Goal: Information Seeking & Learning: Learn about a topic

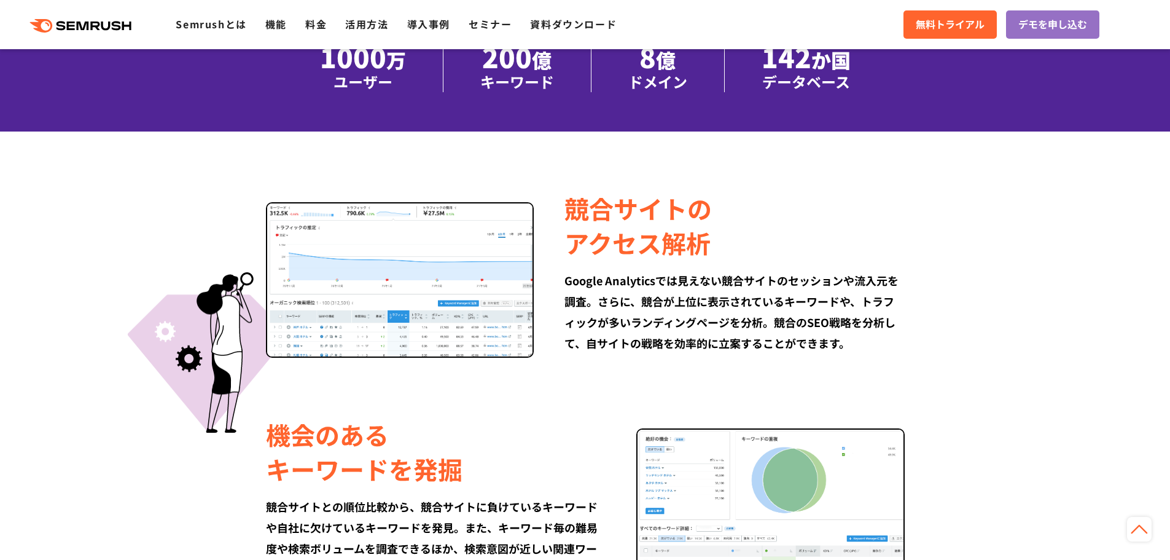
scroll to position [430, 0]
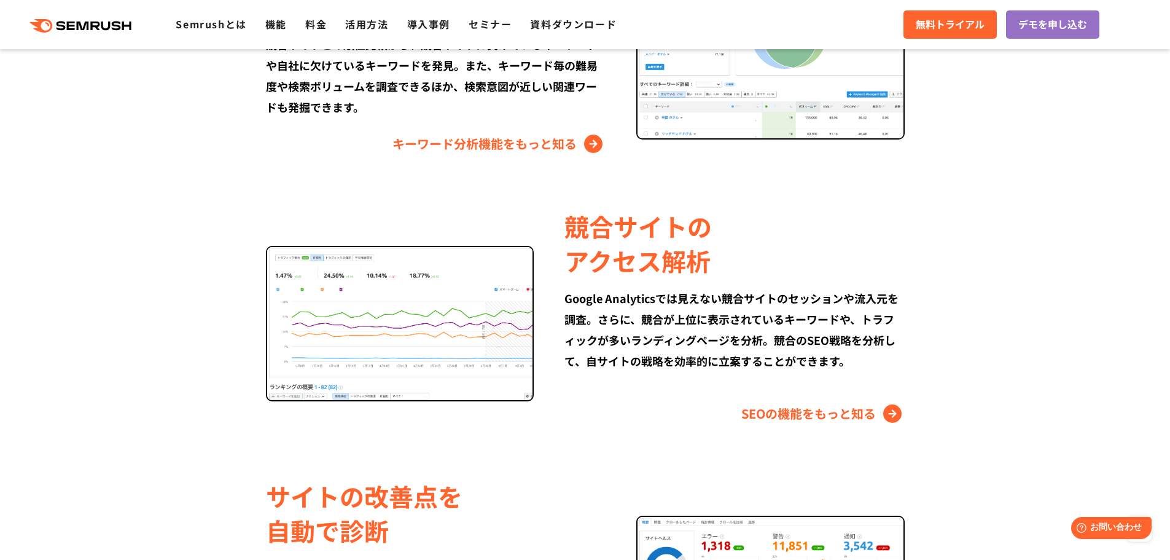
scroll to position [921, 0]
